Goal: Transaction & Acquisition: Purchase product/service

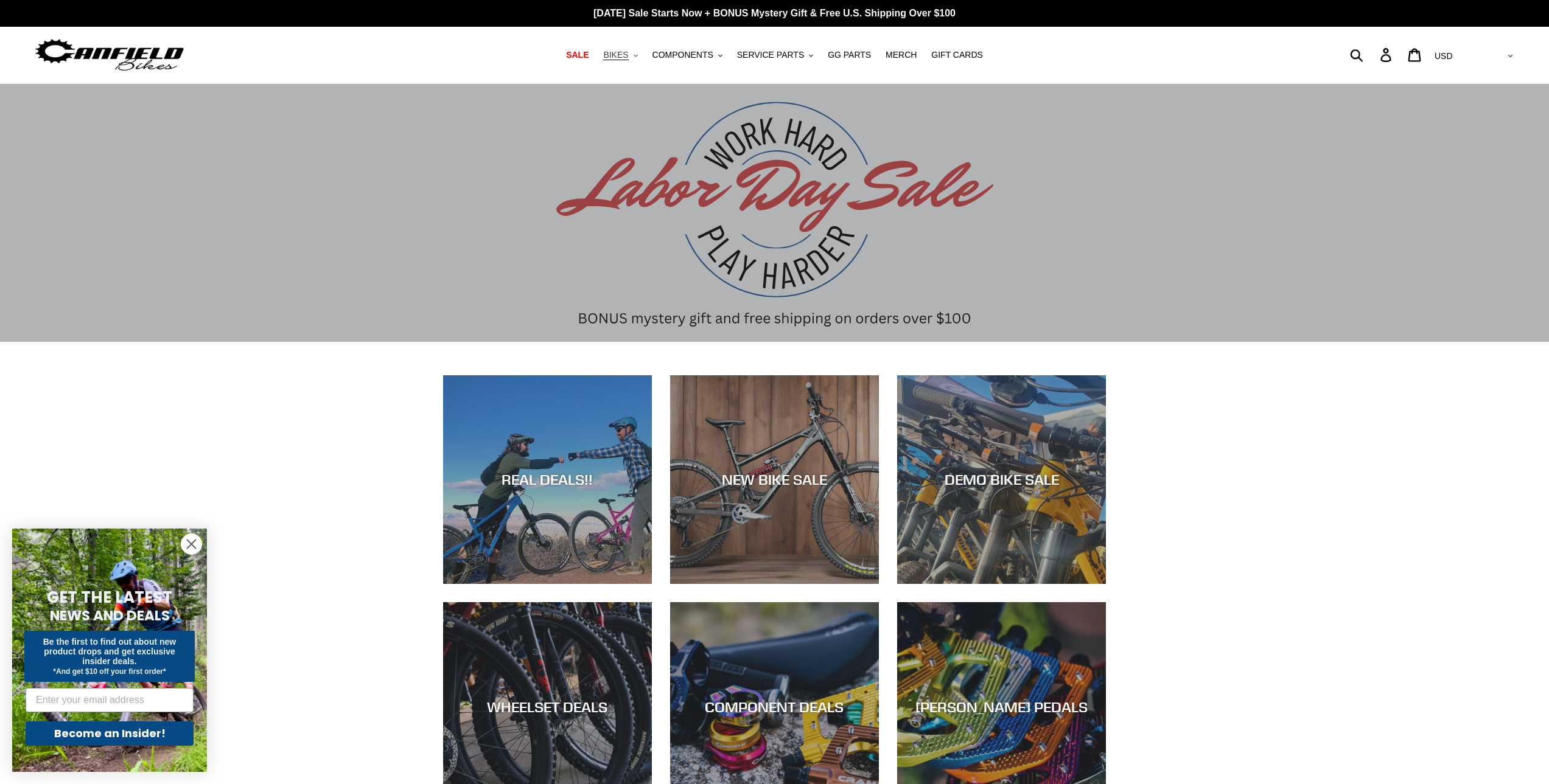
click at [641, 57] on button "BIKES .cls-1{fill:#231f20}" at bounding box center [620, 54] width 47 height 16
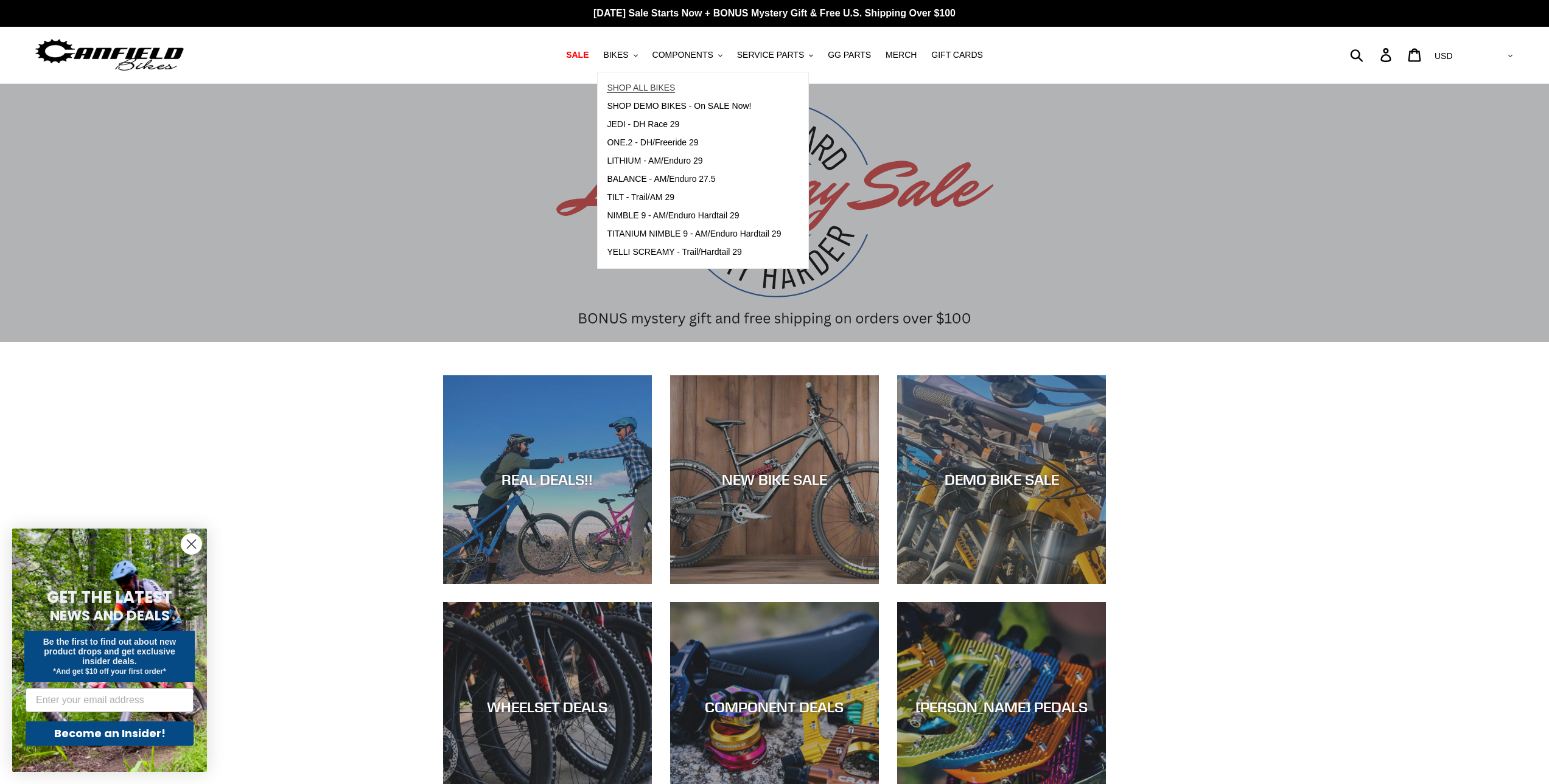
click at [661, 87] on span "SHOP ALL BIKES" at bounding box center [641, 88] width 68 height 11
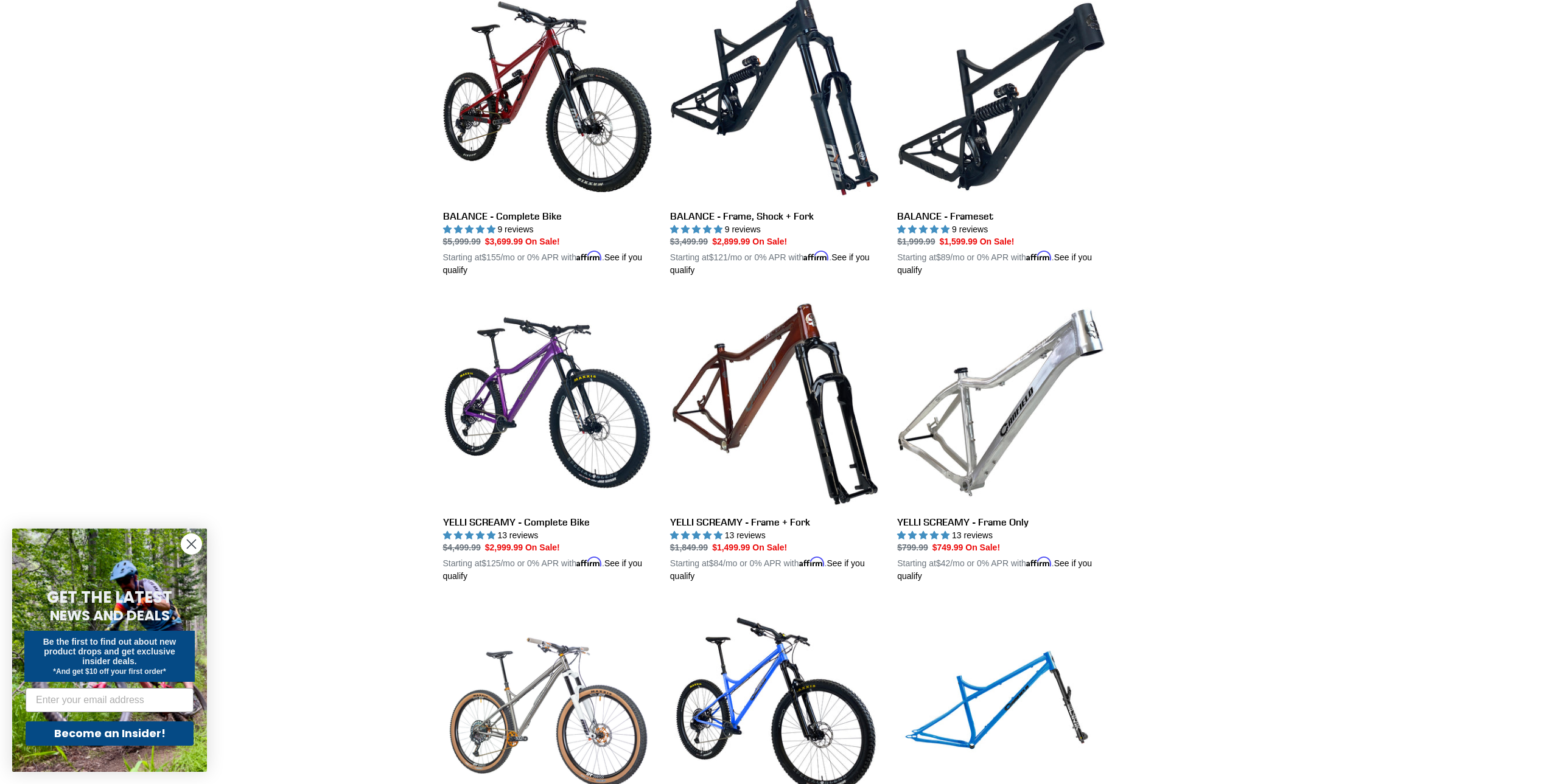
scroll to position [1034, 0]
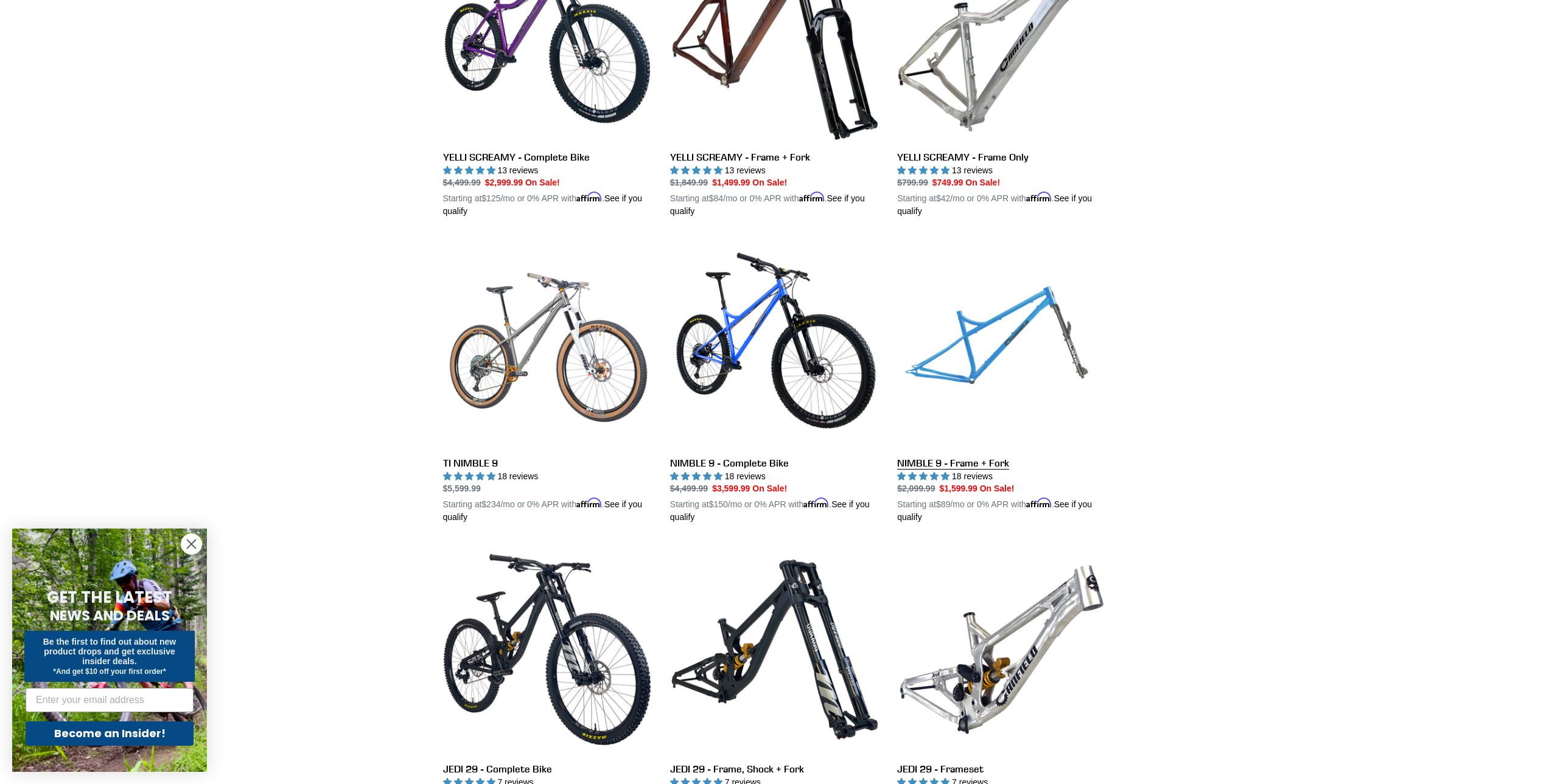
click at [992, 336] on link "NIMBLE 9 - Frame + Fork" at bounding box center [1001, 381] width 209 height 285
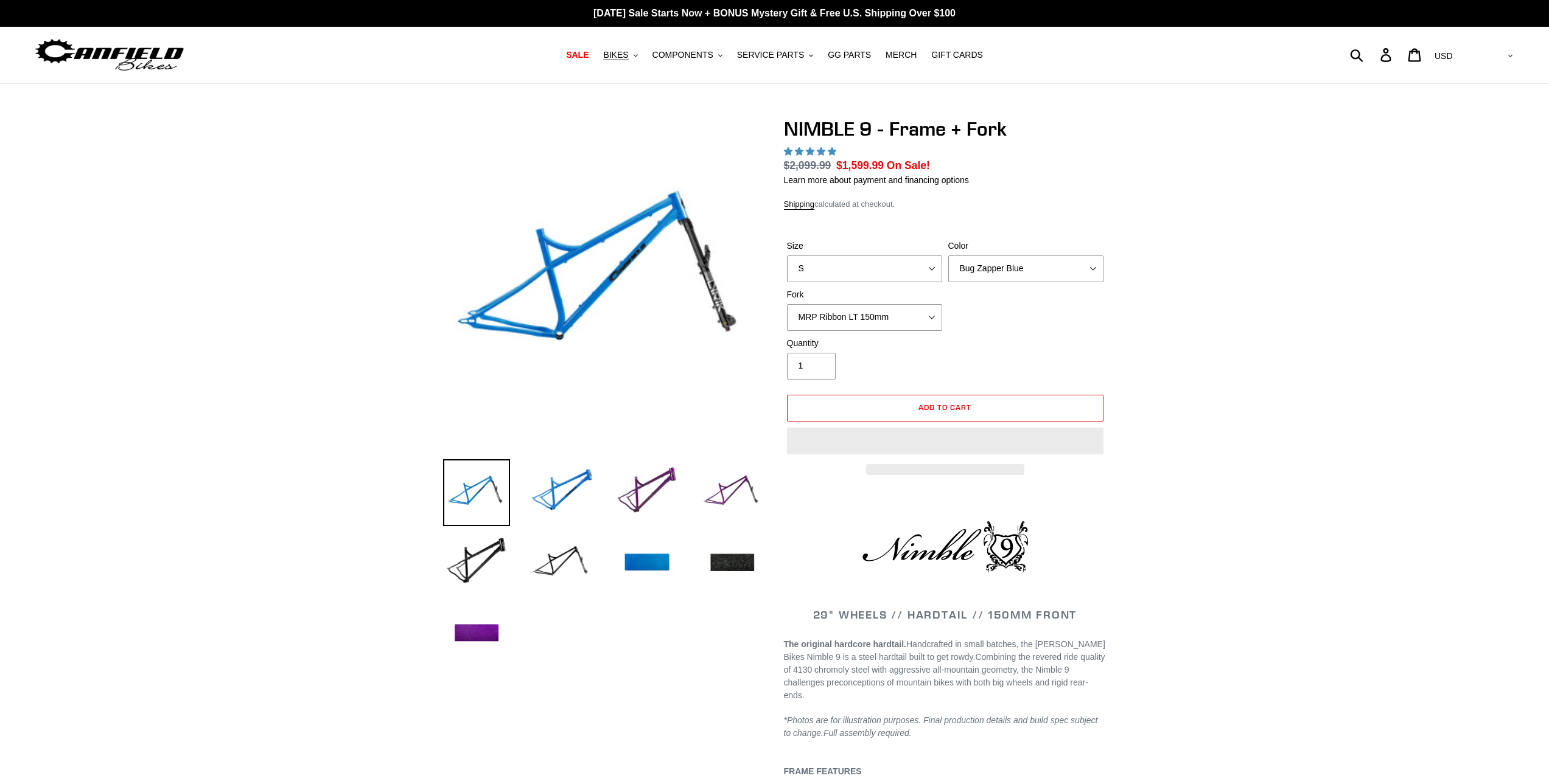
select select "highest-rating"
